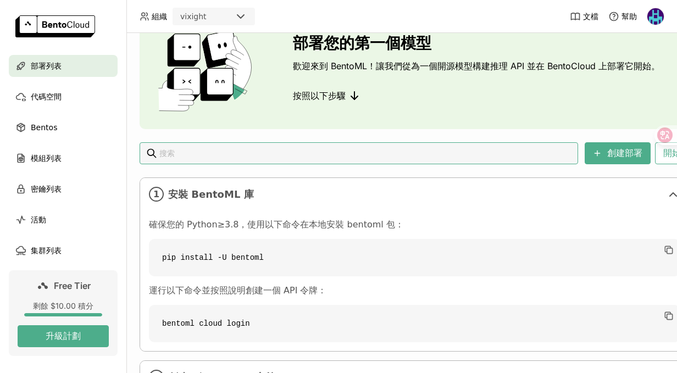
scroll to position [148, 0]
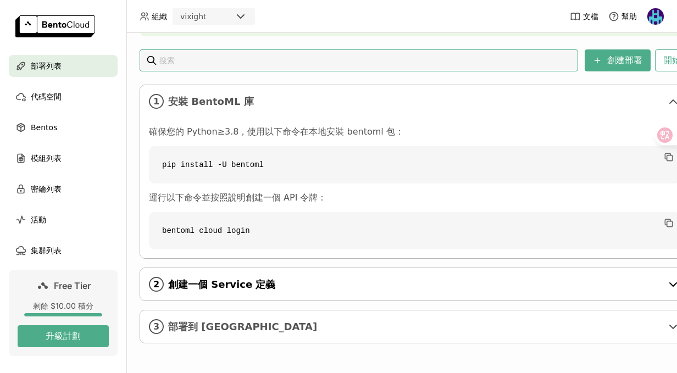
click at [251, 292] on div "2 創建一個 Service 定義" at bounding box center [414, 284] width 549 height 32
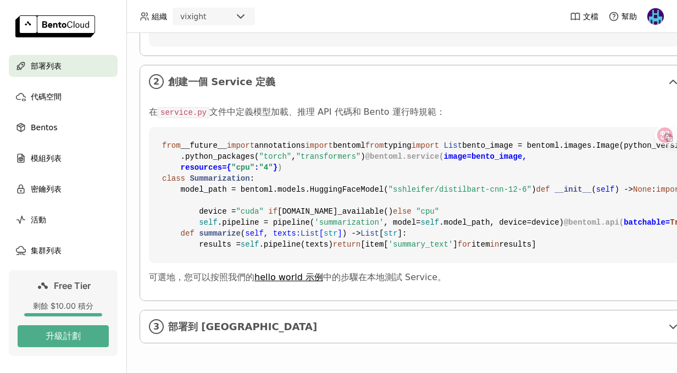
scroll to position [549, 0]
click at [291, 321] on span "部署到 [GEOGRAPHIC_DATA]" at bounding box center [415, 327] width 494 height 12
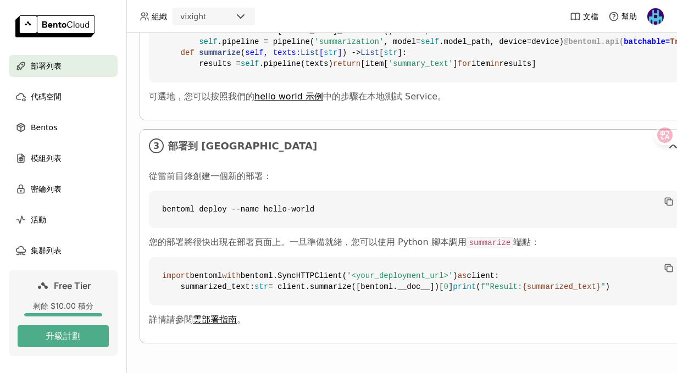
scroll to position [764, 0]
click at [65, 90] on div "代碼空間" at bounding box center [63, 97] width 109 height 22
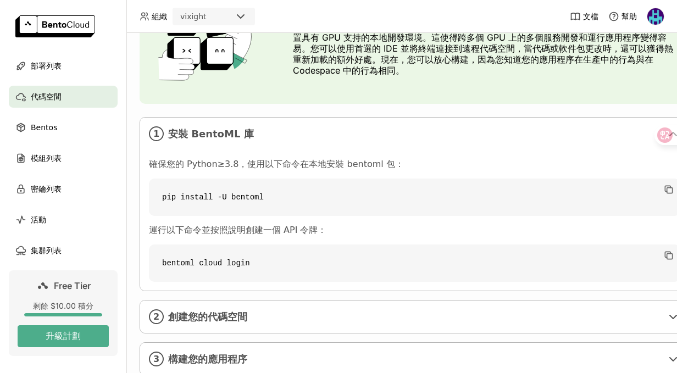
scroll to position [124, 0]
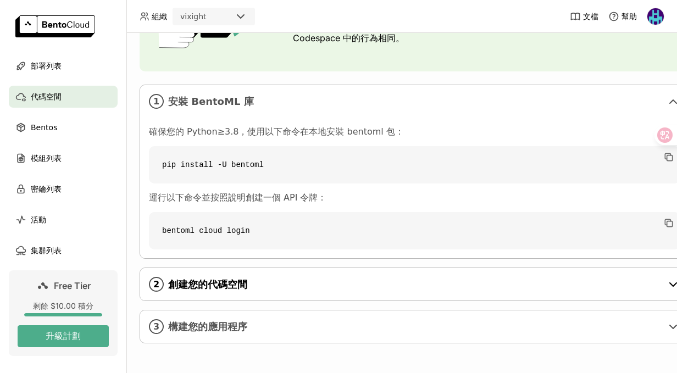
click at [203, 300] on div "2 創建您的代碼空間" at bounding box center [414, 284] width 549 height 32
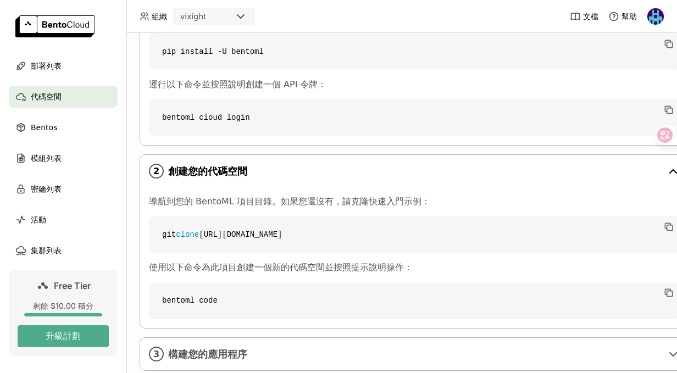
scroll to position [265, 0]
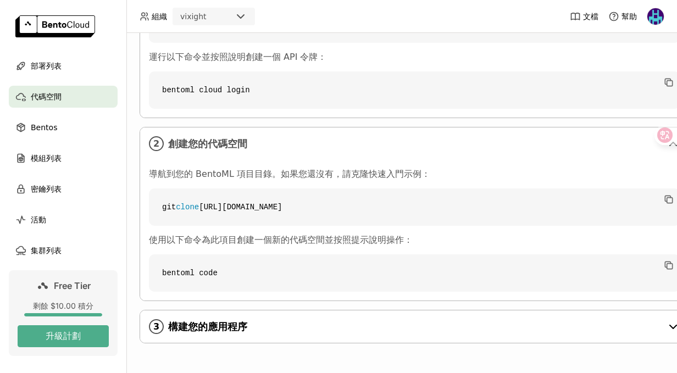
click at [218, 313] on div "3 構建您的應用程序" at bounding box center [414, 327] width 549 height 32
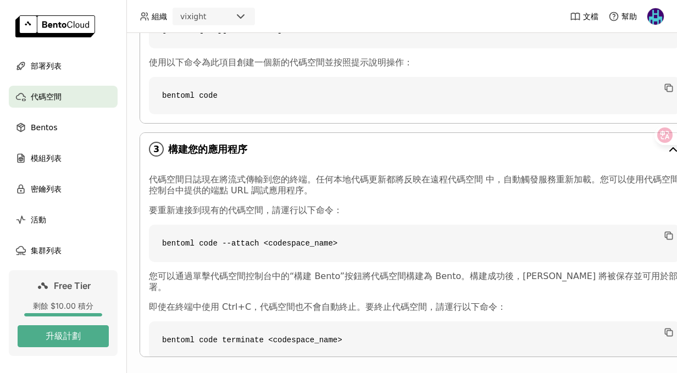
scroll to position [456, 0]
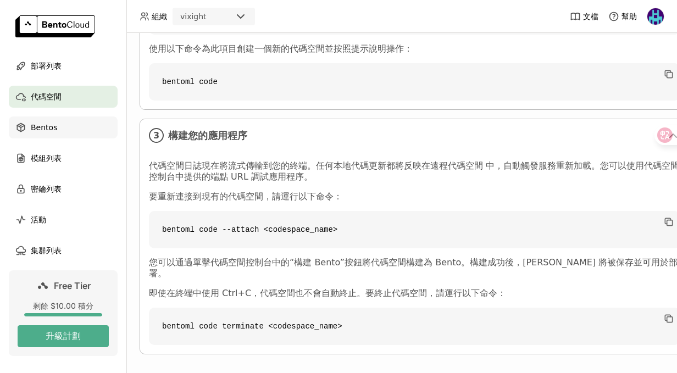
click at [80, 127] on div "Bentos" at bounding box center [63, 128] width 109 height 22
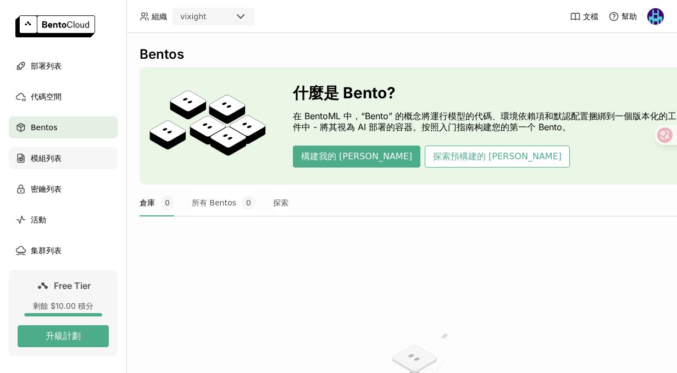
click at [59, 156] on span "模組列表" at bounding box center [46, 158] width 31 height 13
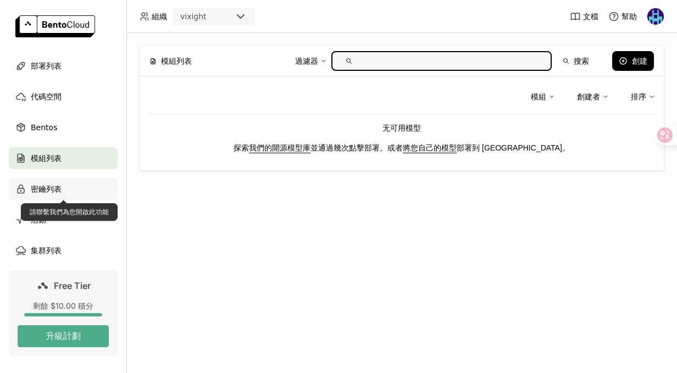
click at [61, 191] on span "密鑰列表" at bounding box center [46, 188] width 31 height 13
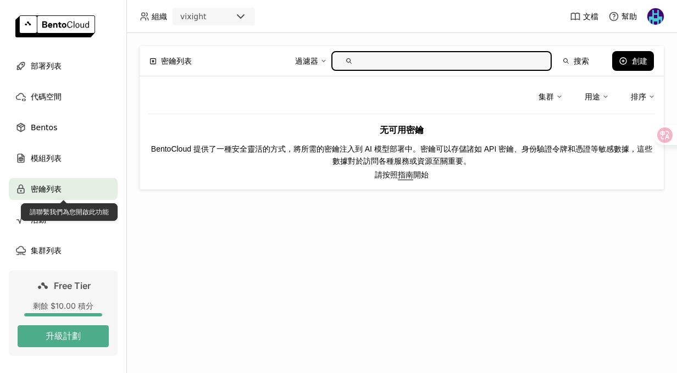
click at [64, 214] on div "請聯繫我們為您開啟此功能" at bounding box center [69, 212] width 97 height 18
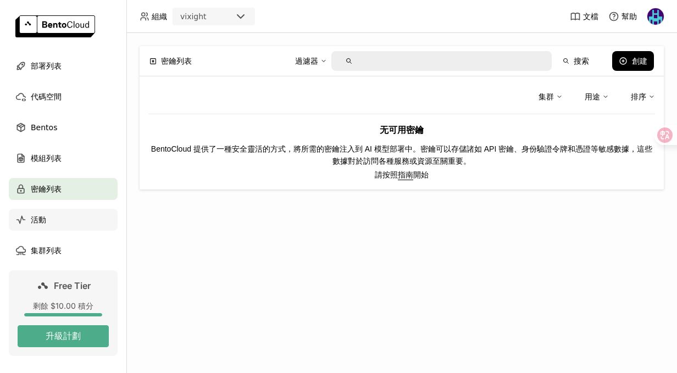
click at [62, 224] on div "活動" at bounding box center [63, 220] width 109 height 22
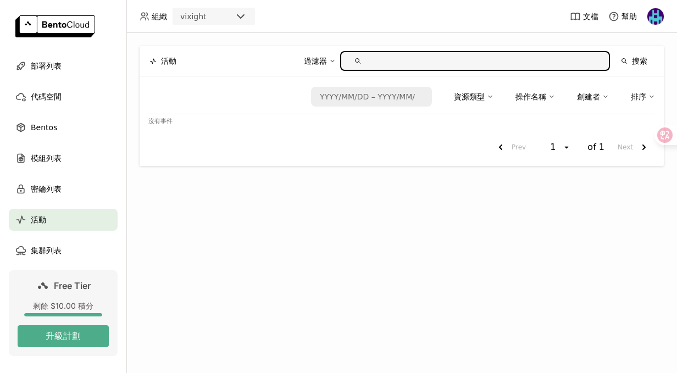
click at [67, 236] on ul "部署列表 代碼空間 Bentos 模組列表 密鑰列表 活動 集群列表" at bounding box center [63, 158] width 126 height 207
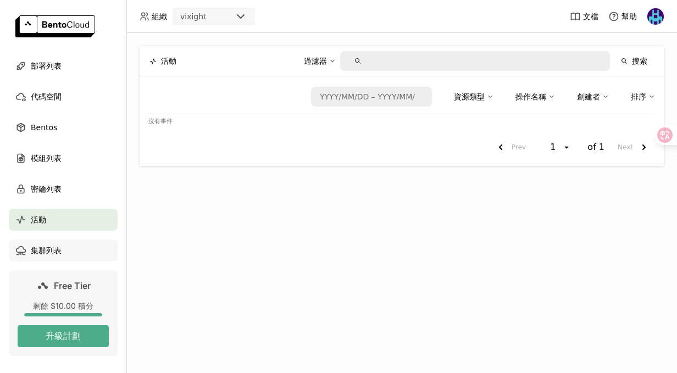
click at [64, 251] on div "集群列表" at bounding box center [63, 251] width 109 height 22
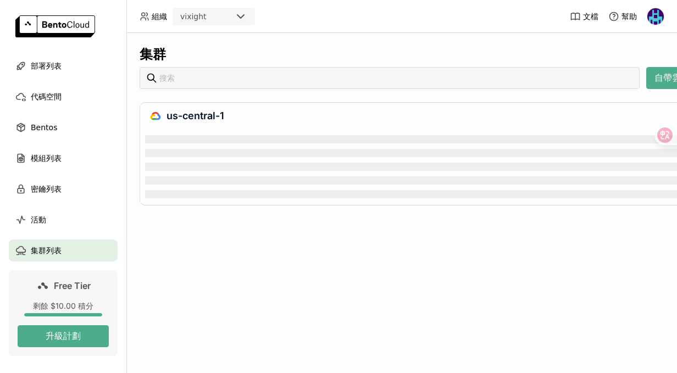
click at [289, 142] on div at bounding box center [414, 139] width 539 height 8
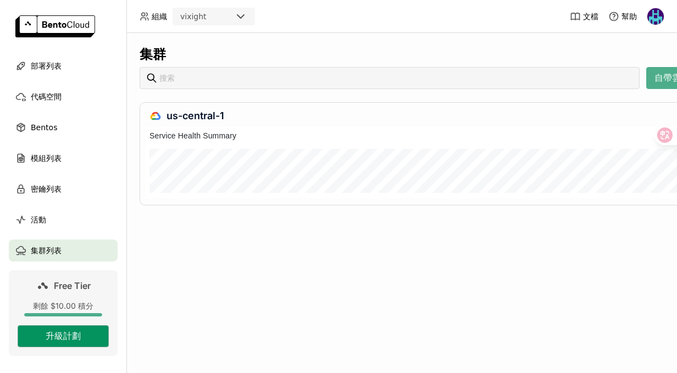
click at [79, 338] on button "升級計劃" at bounding box center [63, 336] width 91 height 22
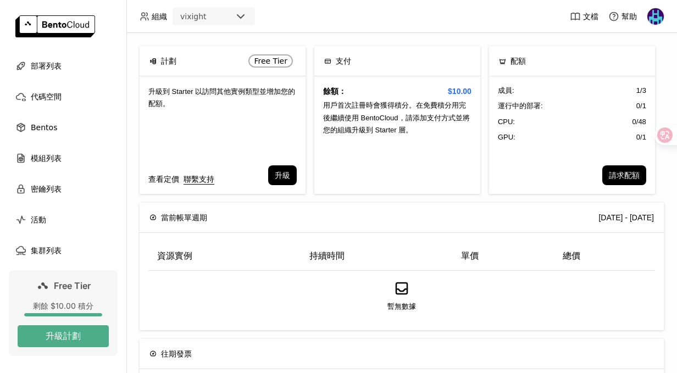
click at [165, 178] on link "查看定價" at bounding box center [163, 179] width 31 height 12
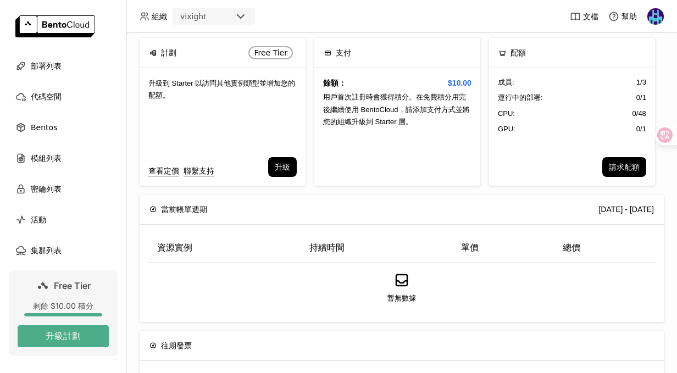
click at [74, 32] on img at bounding box center [55, 26] width 80 height 22
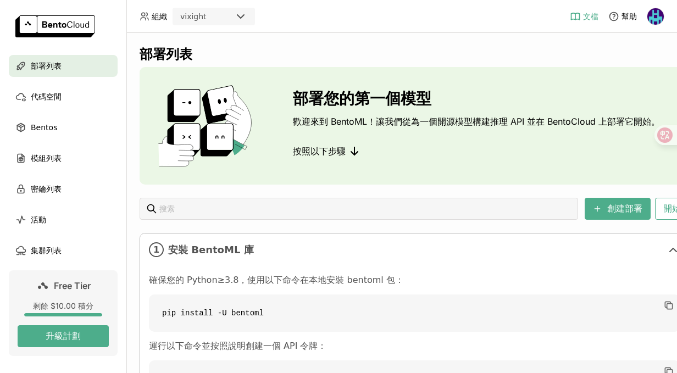
click at [580, 13] on icon at bounding box center [575, 16] width 11 height 11
